Goal: Task Accomplishment & Management: Use online tool/utility

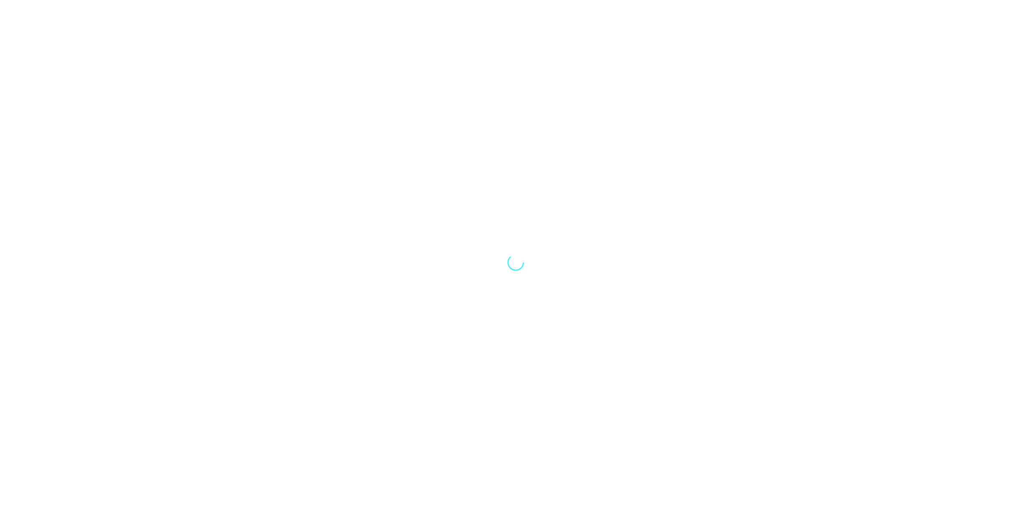
select select "Song"
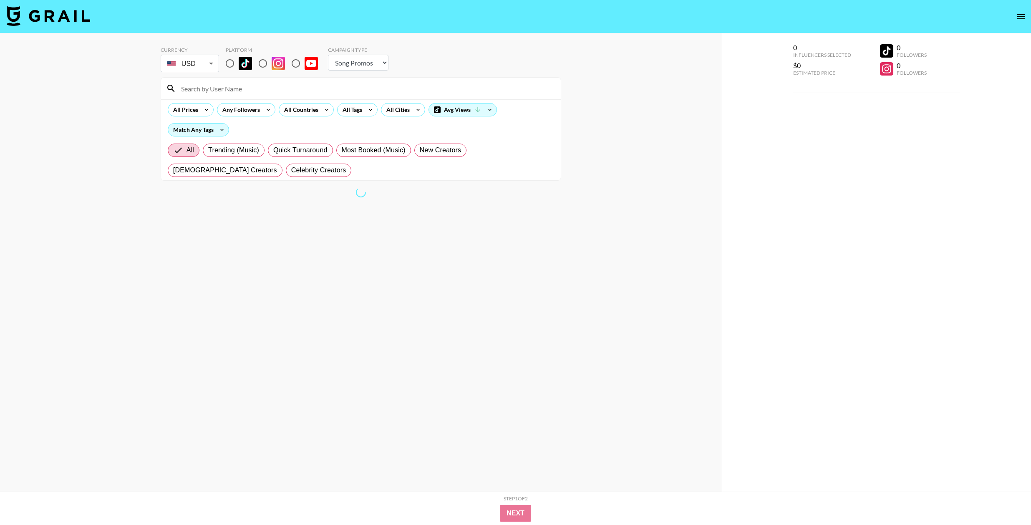
click at [231, 68] on input "radio" at bounding box center [230, 64] width 18 height 18
radio input "true"
click at [229, 65] on input "radio" at bounding box center [230, 64] width 18 height 18
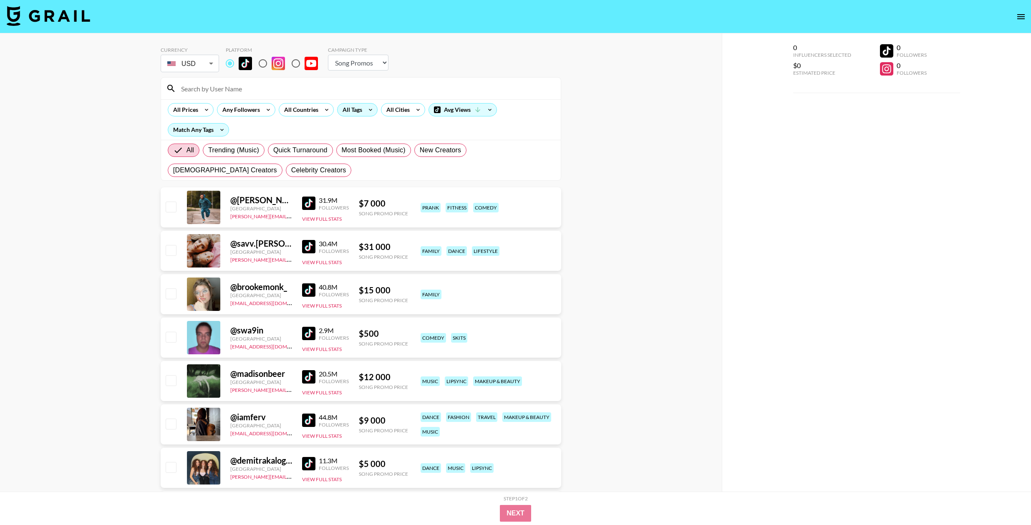
click at [352, 109] on div "All Tags" at bounding box center [350, 109] width 26 height 13
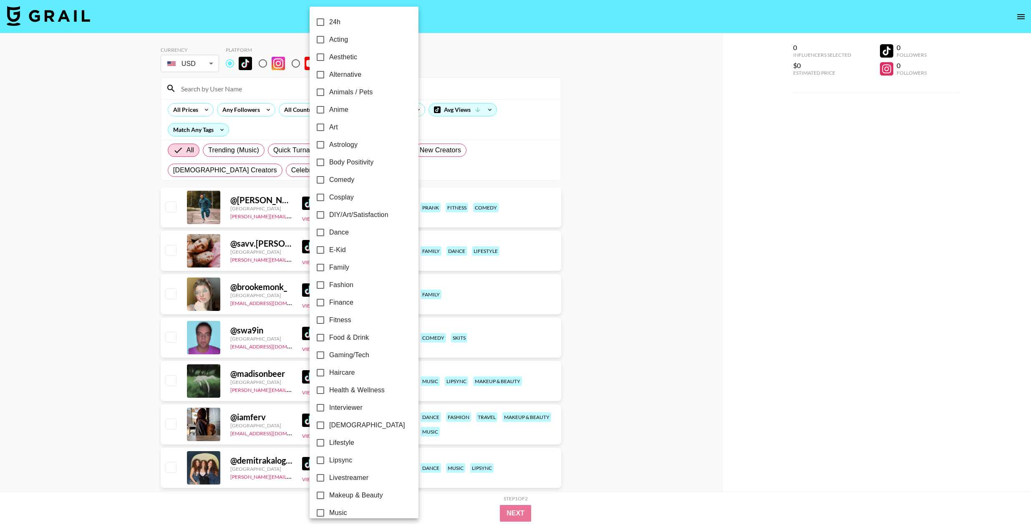
click at [372, 141] on label "Astrology" at bounding box center [358, 145] width 93 height 18
click at [329, 141] on input "Astrology" at bounding box center [321, 145] width 18 height 18
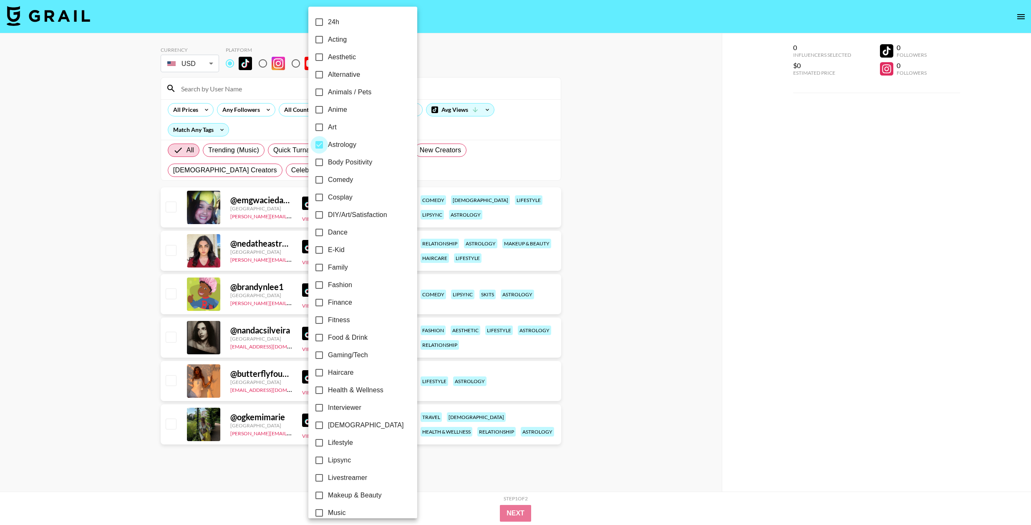
click at [317, 144] on input "Astrology" at bounding box center [319, 145] width 18 height 18
checkbox input "false"
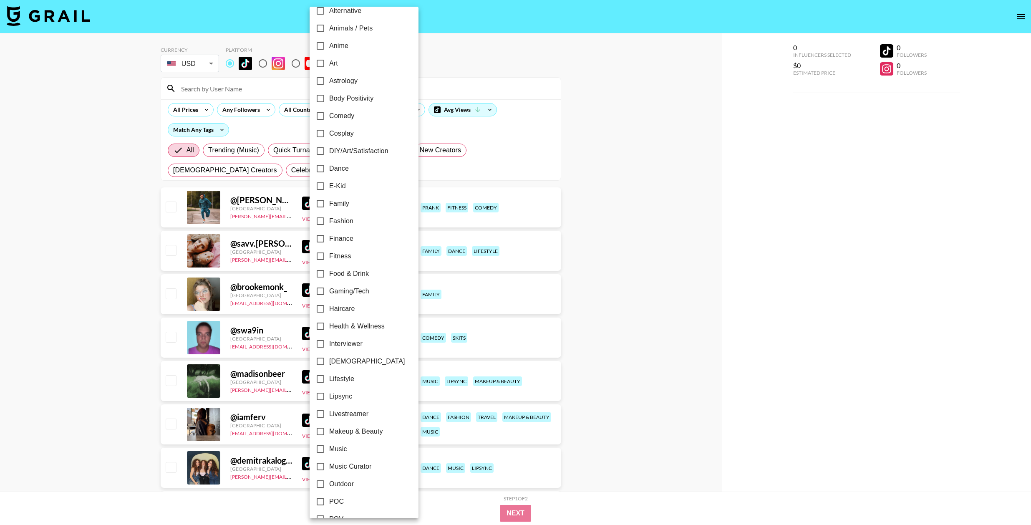
scroll to position [65, 0]
click at [322, 428] on input "Makeup & Beauty" at bounding box center [321, 431] width 18 height 18
checkbox input "true"
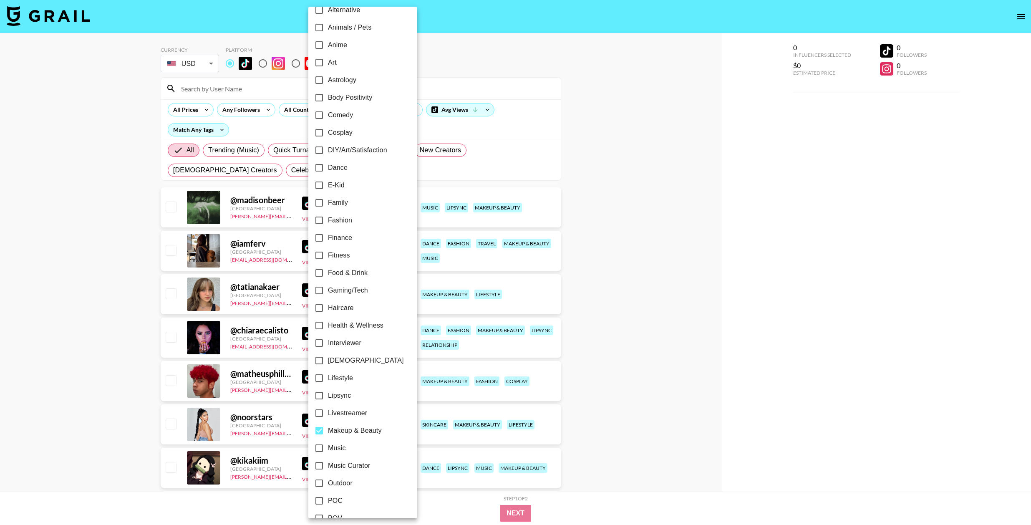
scroll to position [59, 0]
click at [319, 334] on input "Health & Wellness" at bounding box center [319, 331] width 18 height 18
checkbox input "true"
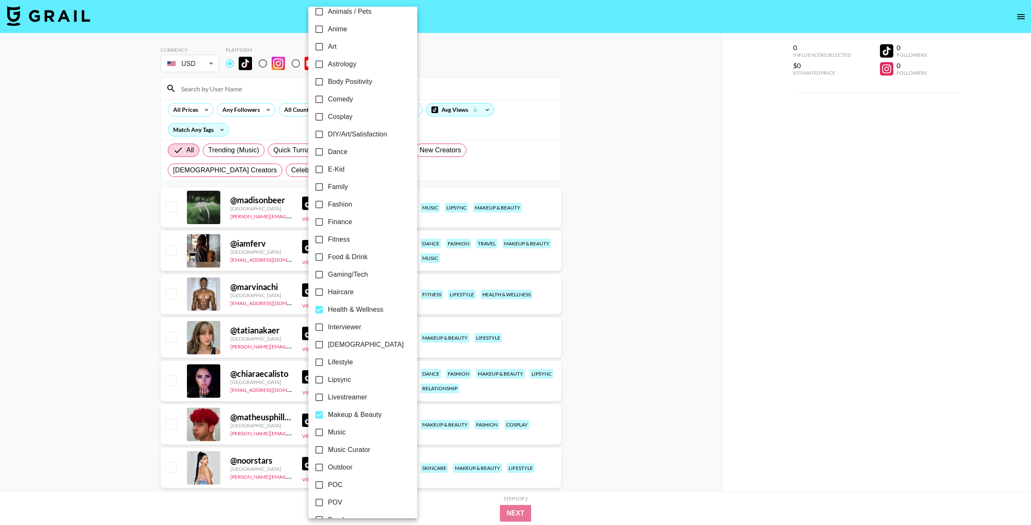
scroll to position [81, 0]
click at [643, 342] on div at bounding box center [515, 262] width 1031 height 525
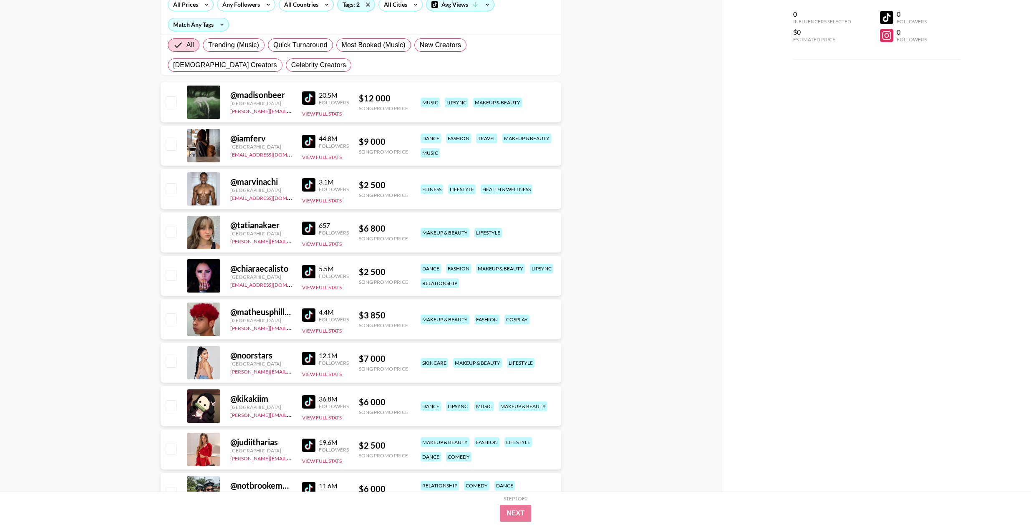
scroll to position [105, 0]
click at [314, 226] on img at bounding box center [308, 228] width 13 height 13
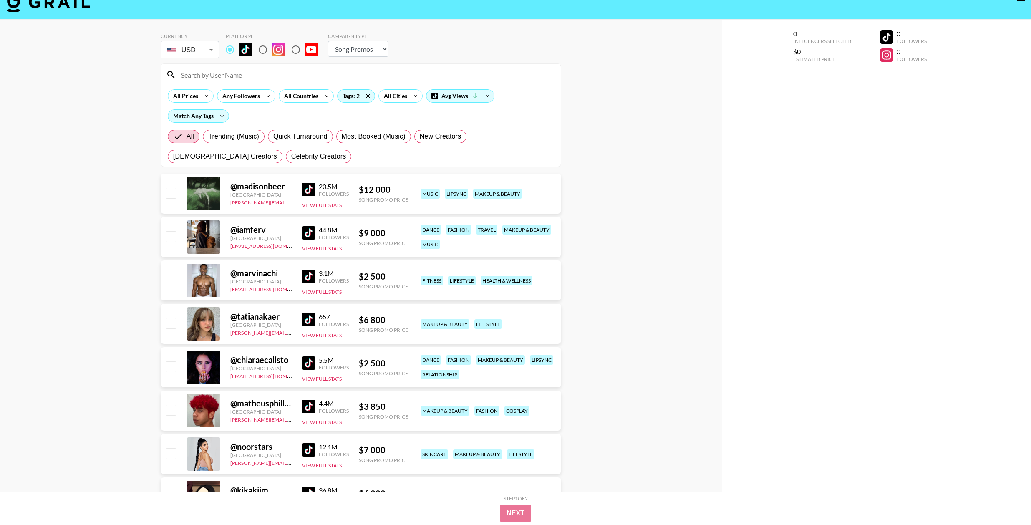
scroll to position [0, 0]
